Goal: Information Seeking & Learning: Learn about a topic

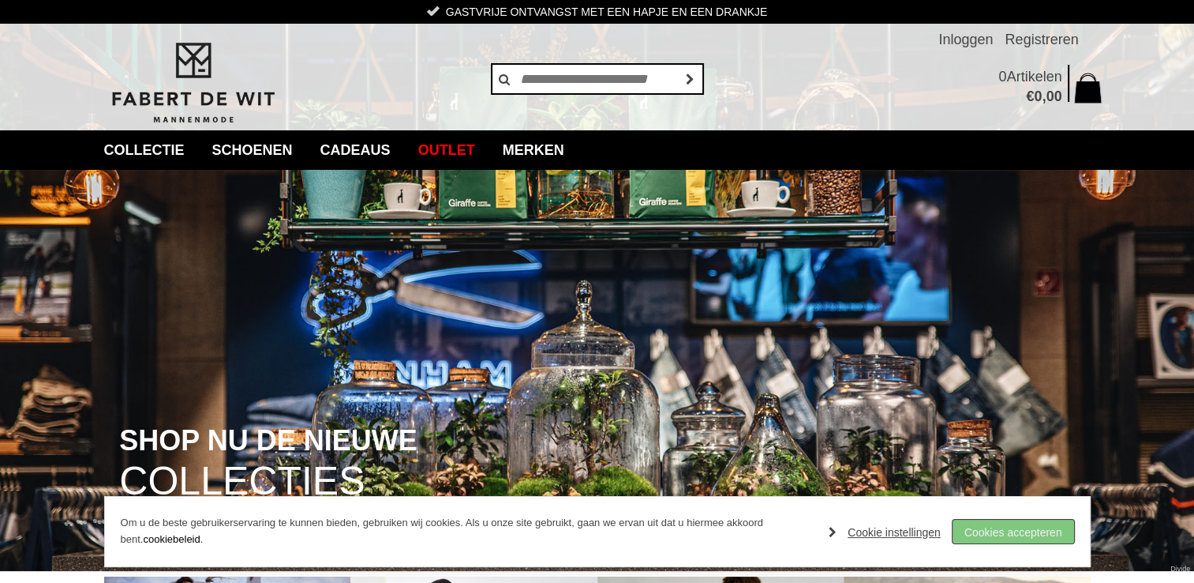
click at [994, 528] on link "Cookies accepteren" at bounding box center [1014, 531] width 122 height 24
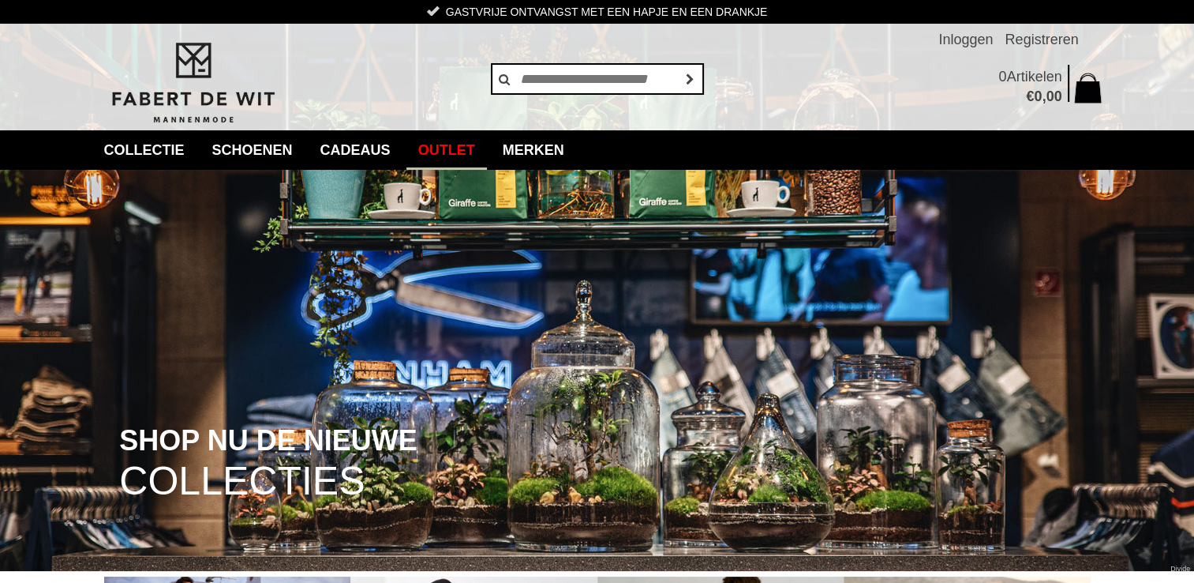
click at [470, 145] on link "Outlet" at bounding box center [447, 149] width 81 height 39
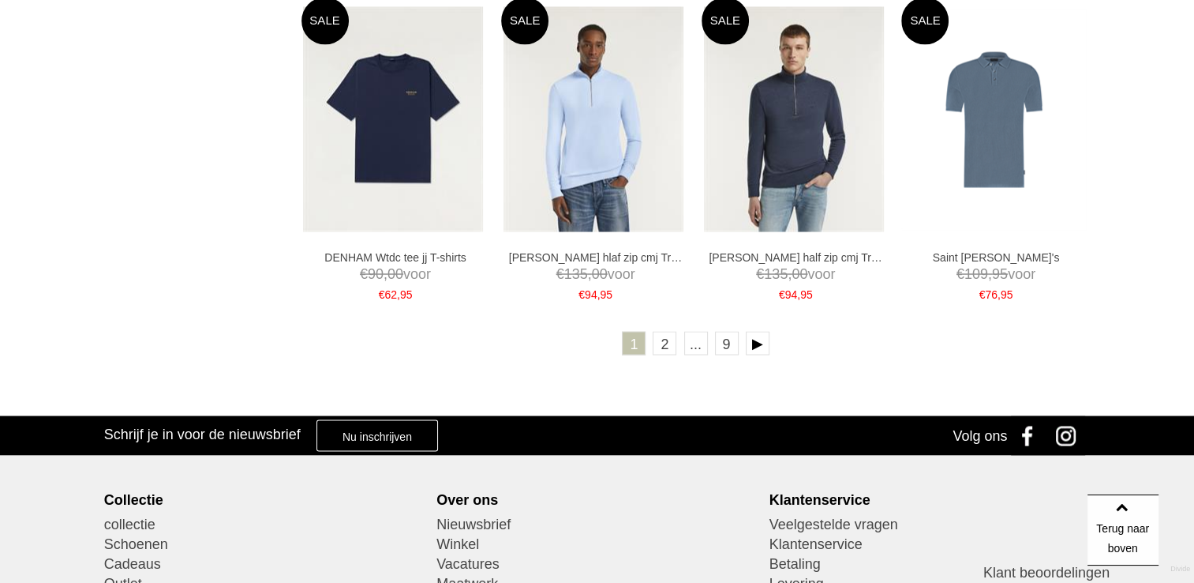
scroll to position [2876, 0]
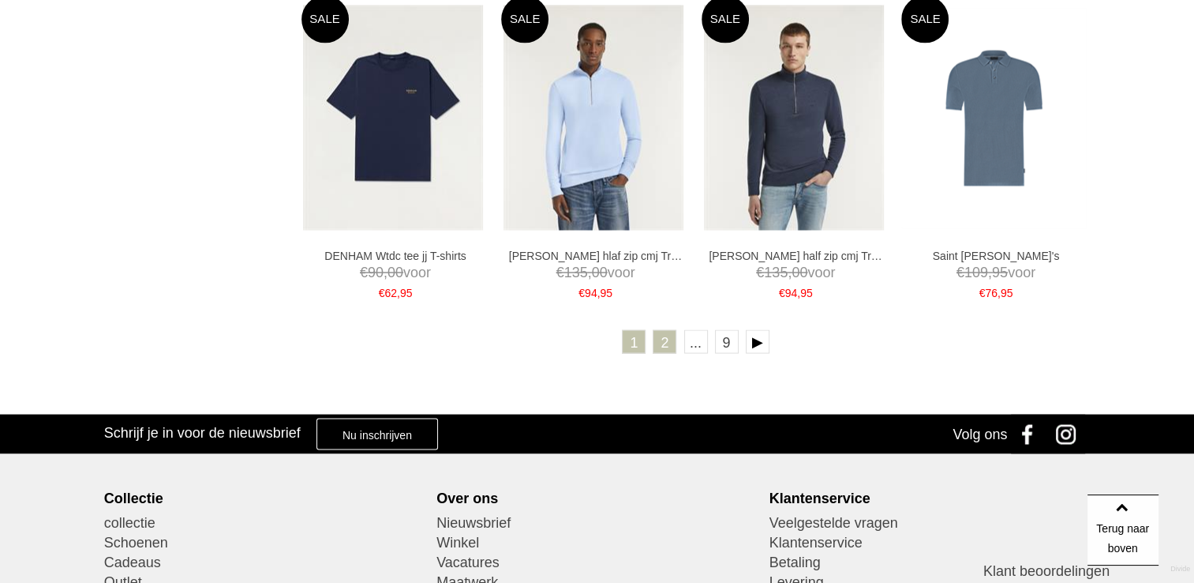
click at [672, 339] on link "2" at bounding box center [665, 341] width 24 height 24
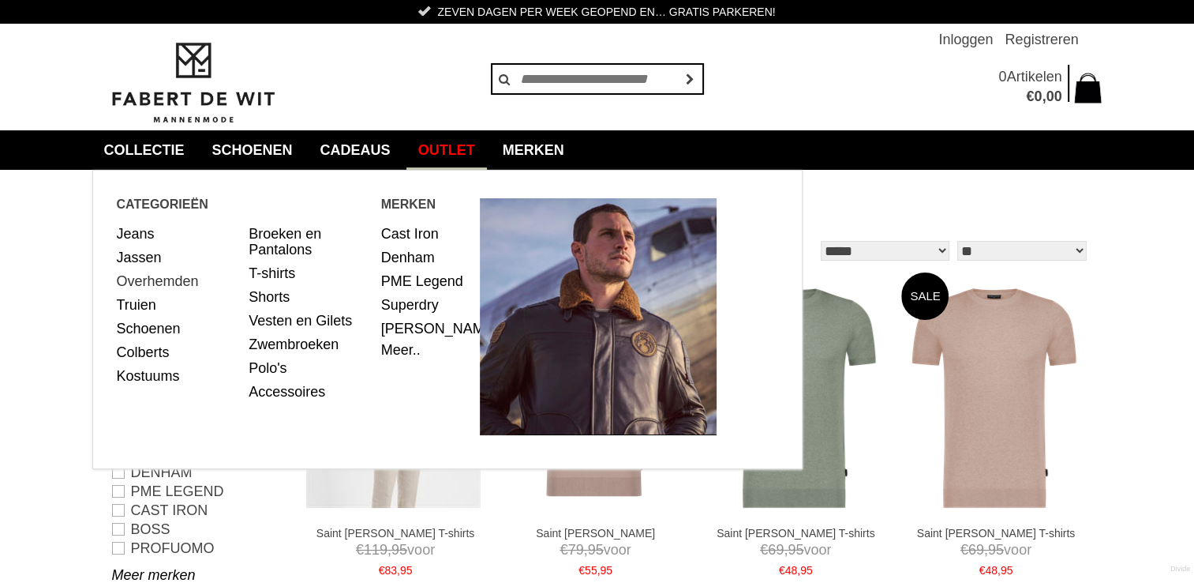
click at [151, 281] on link "Overhemden" at bounding box center [177, 281] width 121 height 24
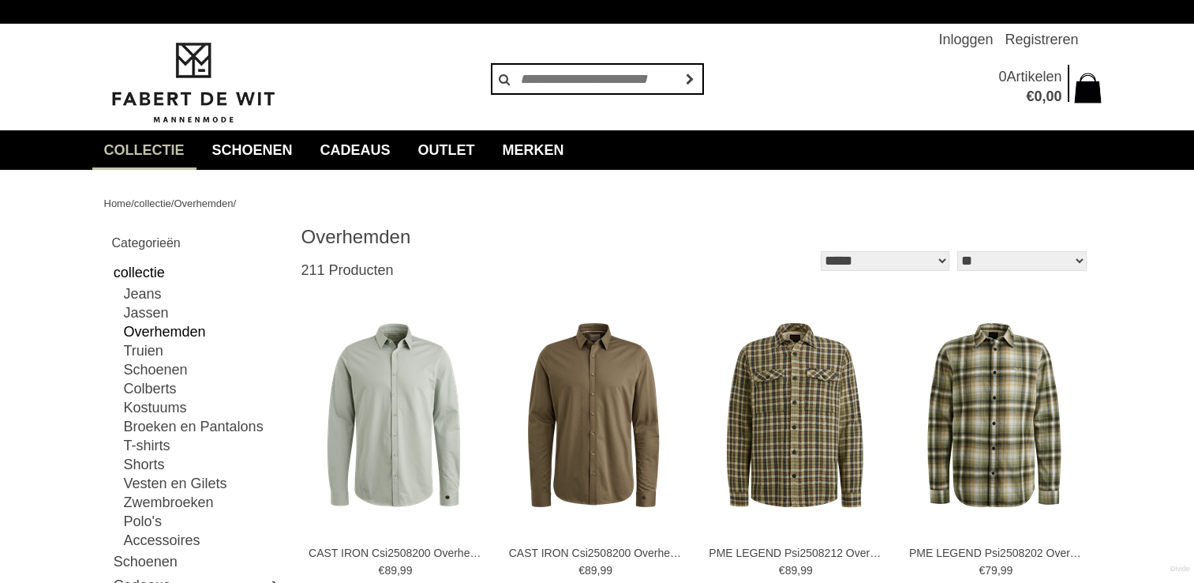
type input "**"
type input "***"
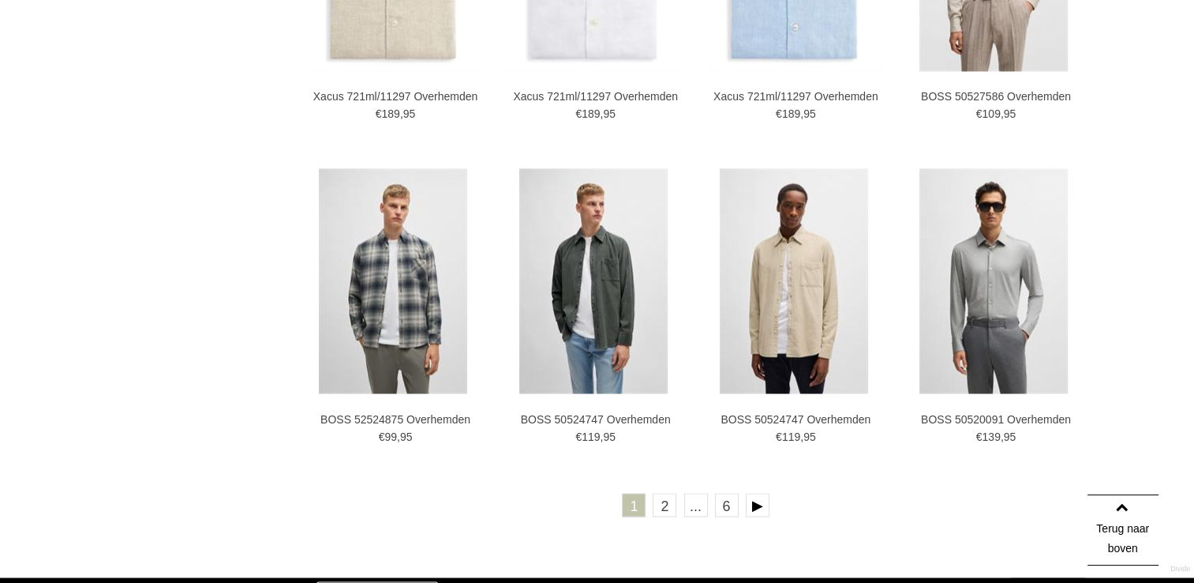
scroll to position [2714, 0]
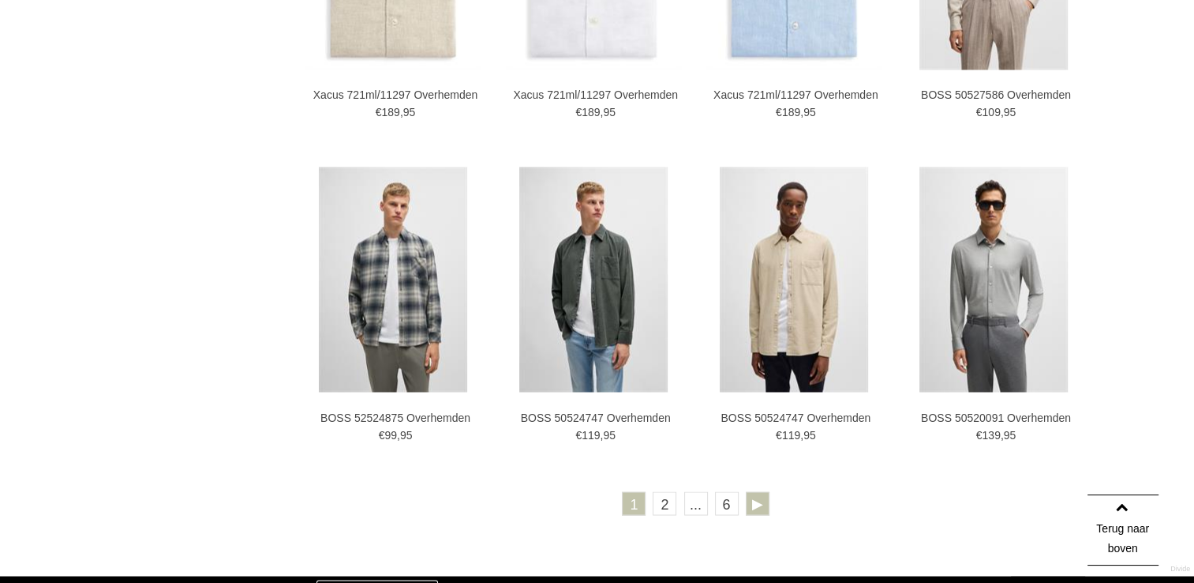
click at [748, 503] on link at bounding box center [758, 503] width 24 height 24
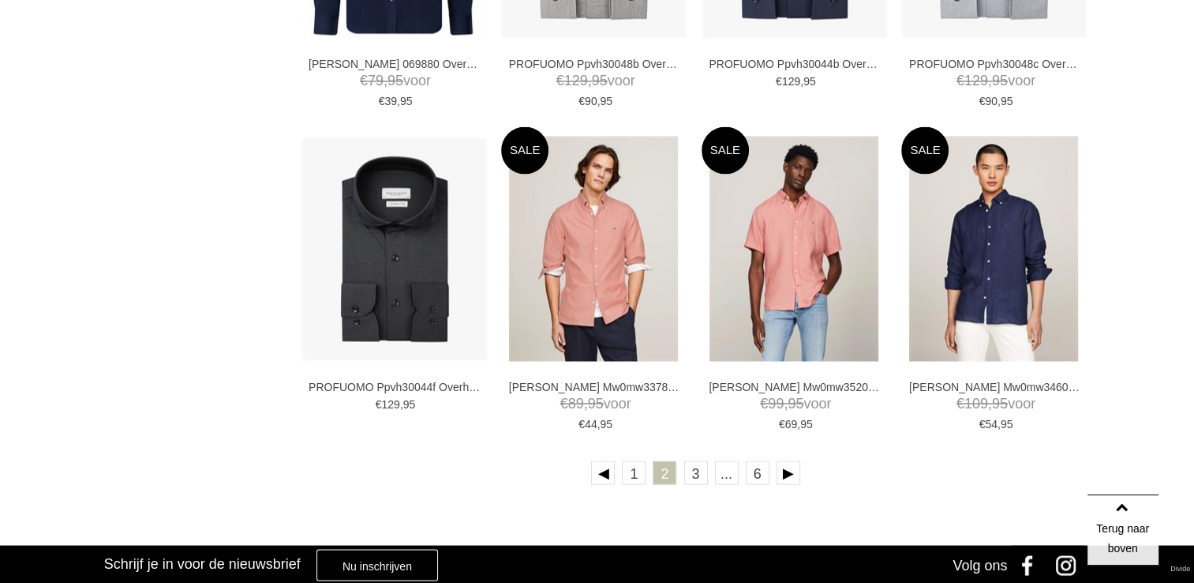
scroll to position [2738, 0]
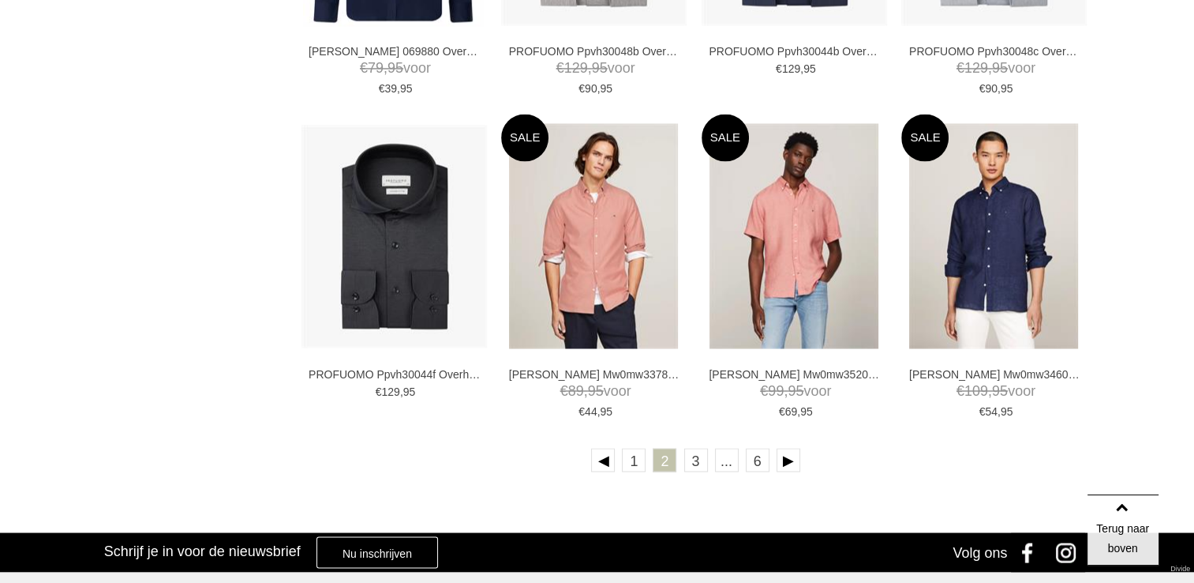
click at [789, 456] on link at bounding box center [789, 460] width 24 height 24
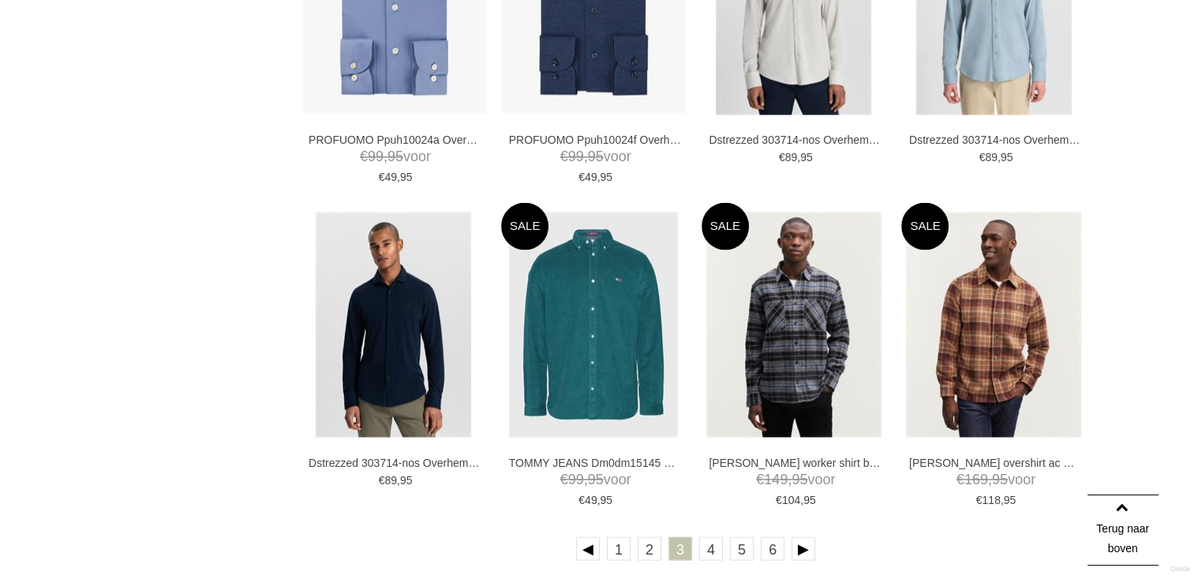
scroll to position [2652, 0]
